Goal: Find specific page/section

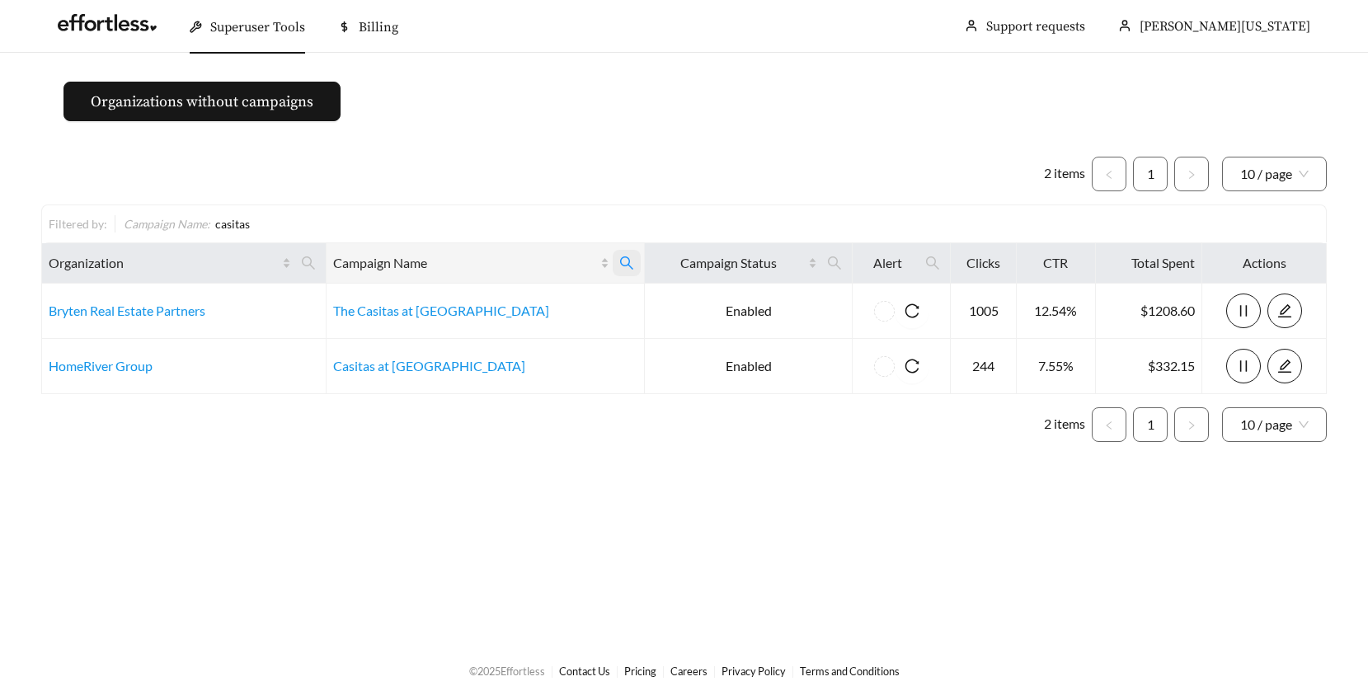
click at [619, 258] on icon "search" at bounding box center [626, 263] width 15 height 15
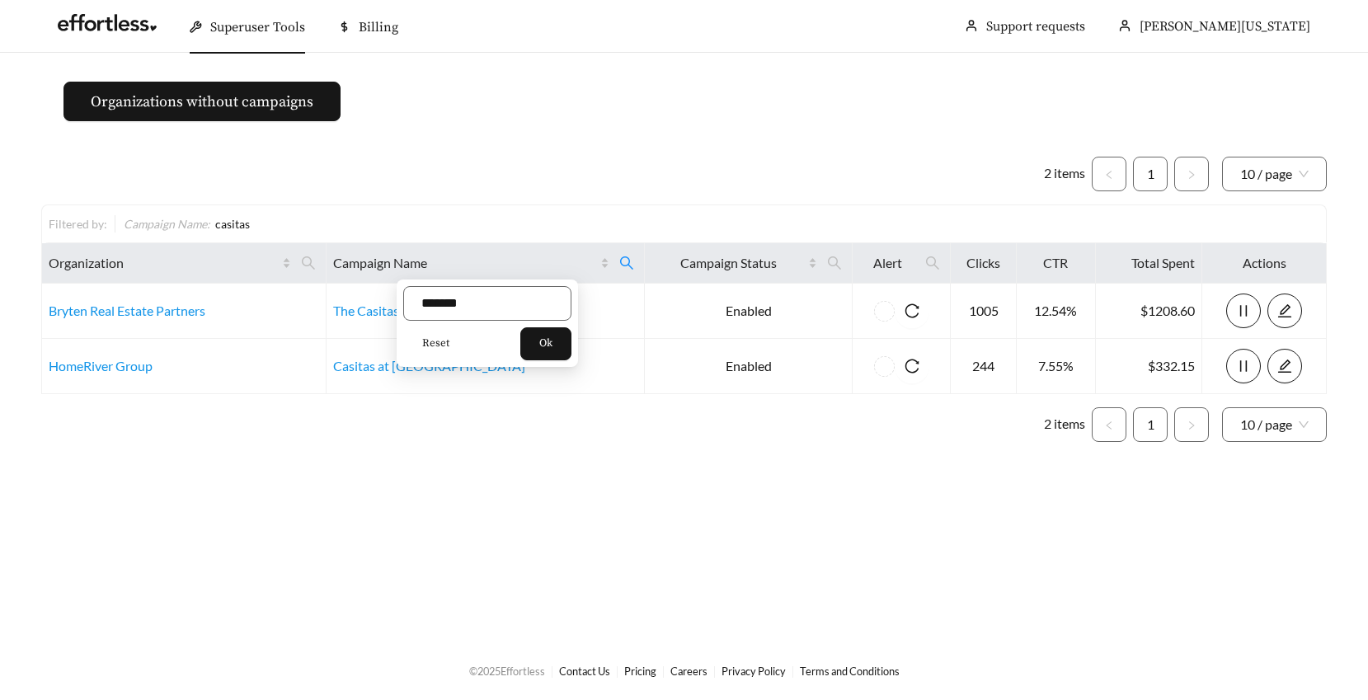
click at [435, 342] on span "Reset" at bounding box center [435, 344] width 27 height 16
click at [439, 303] on input "text" at bounding box center [487, 303] width 168 height 35
type input "*********"
click at [541, 339] on button "Ok" at bounding box center [545, 343] width 51 height 33
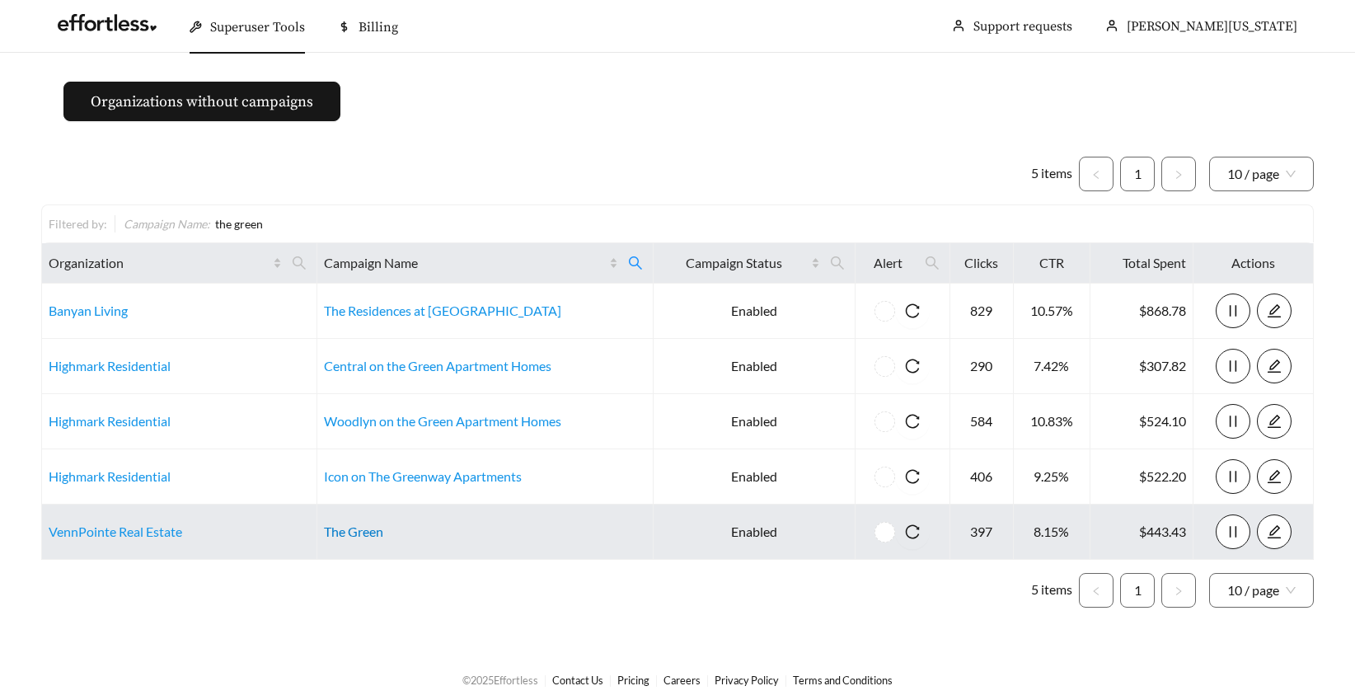
click at [373, 535] on link "The Green" at bounding box center [353, 532] width 59 height 16
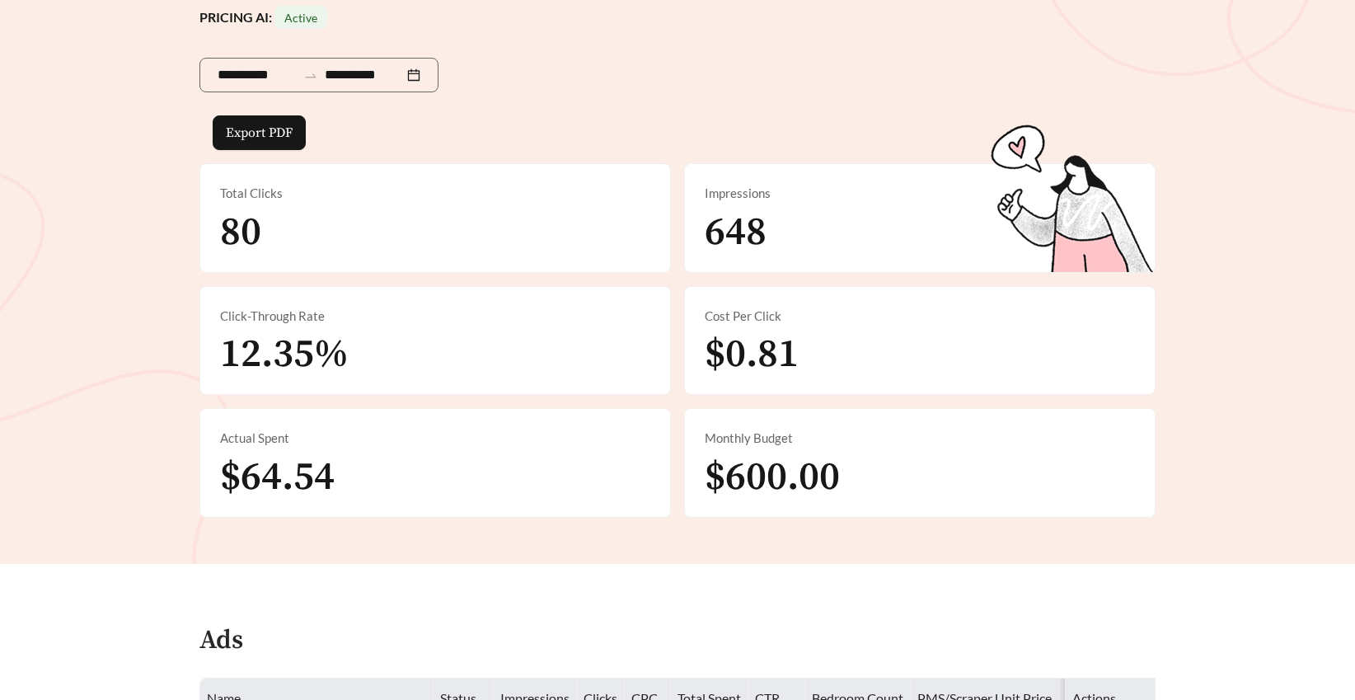
scroll to position [233, 0]
